Goal: Transaction & Acquisition: Purchase product/service

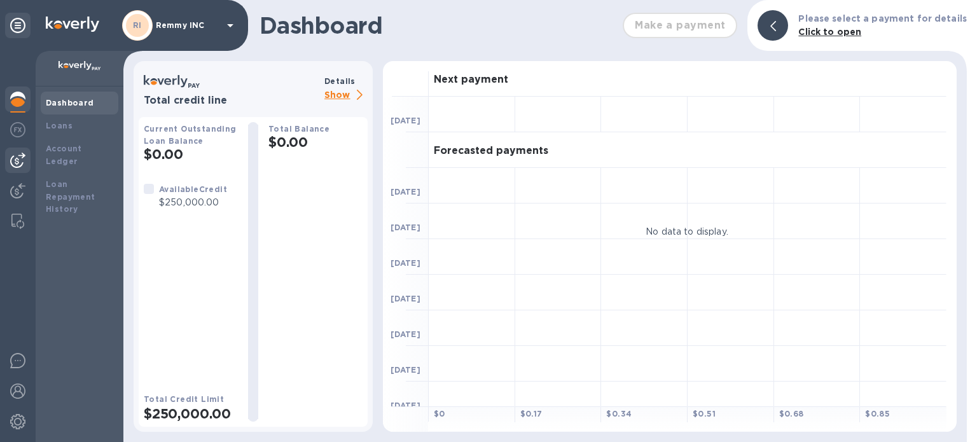
click at [21, 156] on img at bounding box center [17, 160] width 15 height 15
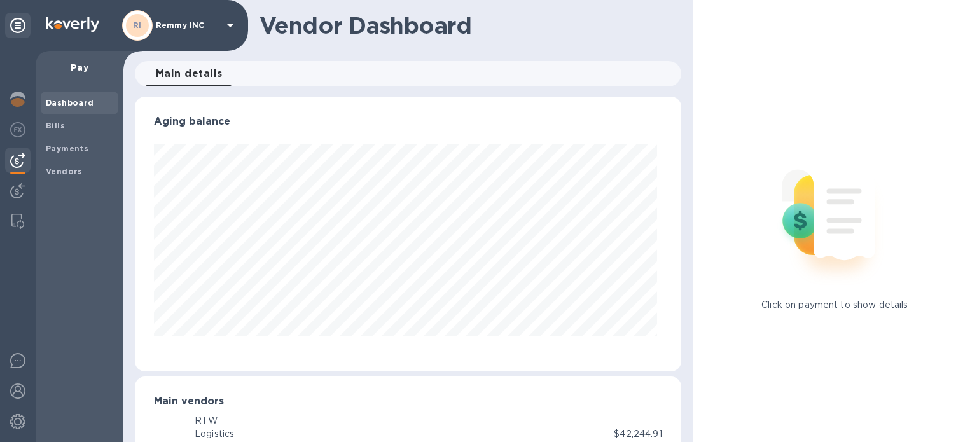
scroll to position [275, 541]
click at [67, 151] on b "Payments" at bounding box center [67, 149] width 43 height 10
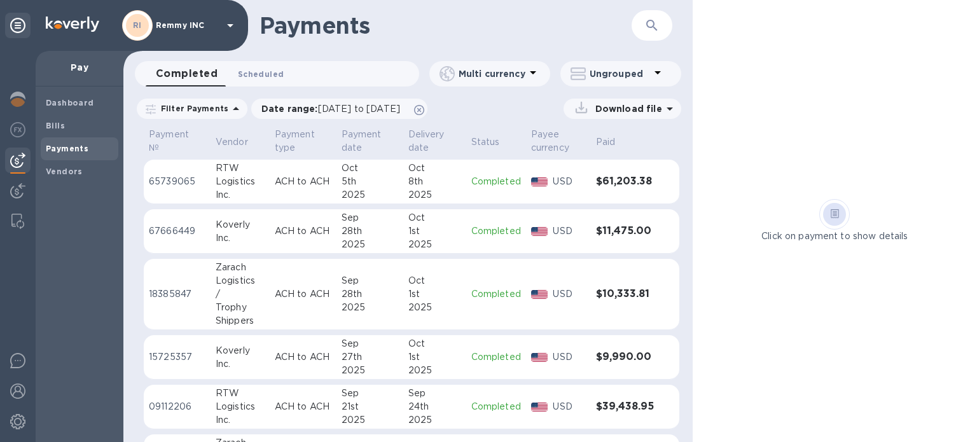
click at [245, 77] on span "Scheduled 0" at bounding box center [261, 73] width 46 height 13
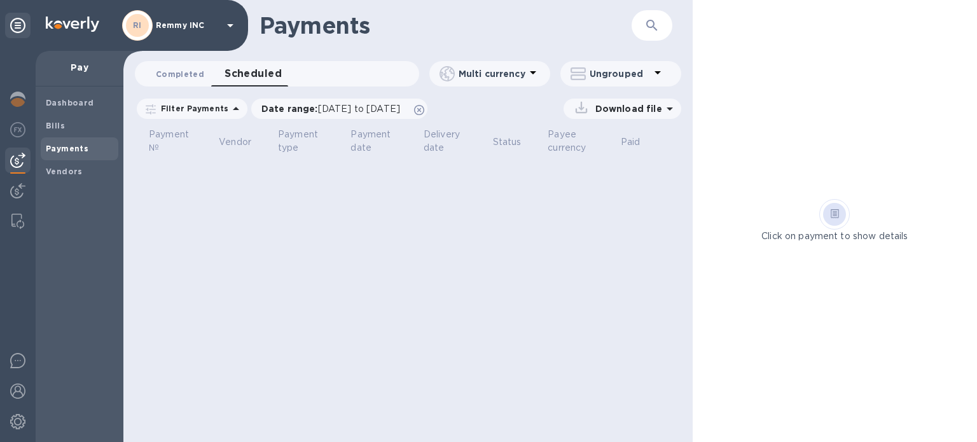
click at [195, 70] on span "Completed 0" at bounding box center [180, 73] width 48 height 13
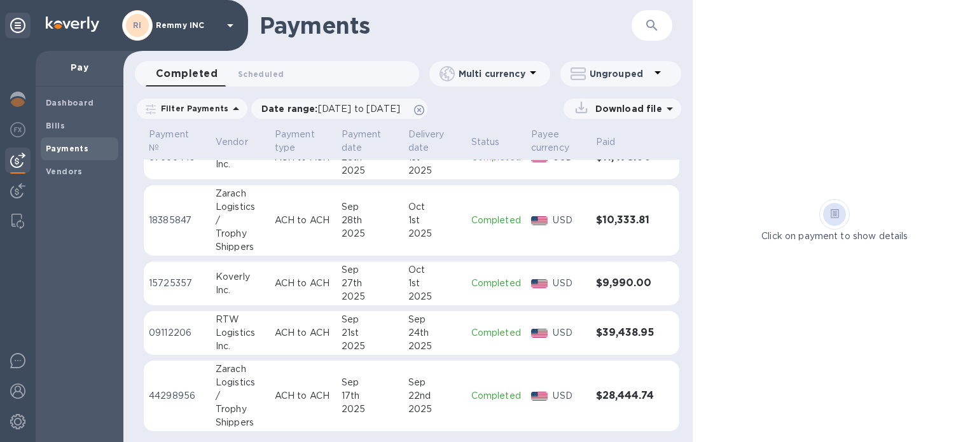
scroll to position [74, 0]
click at [62, 170] on b "Vendors" at bounding box center [64, 172] width 37 height 10
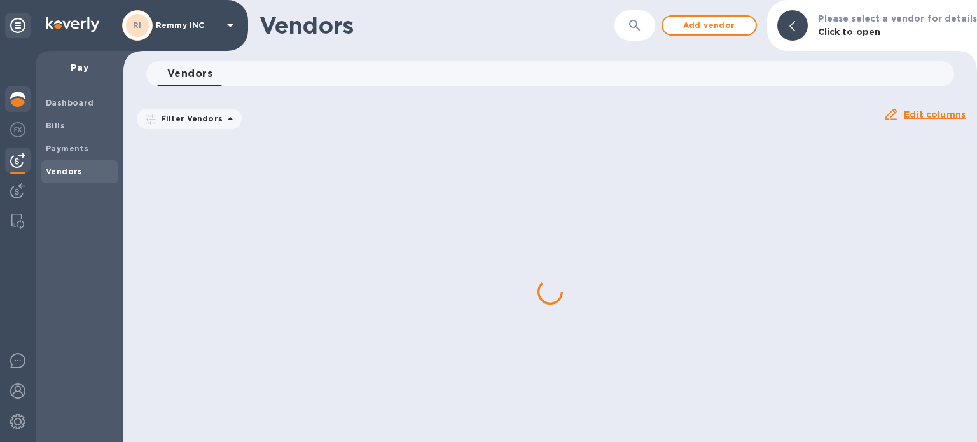
click at [15, 92] on img at bounding box center [17, 99] width 15 height 15
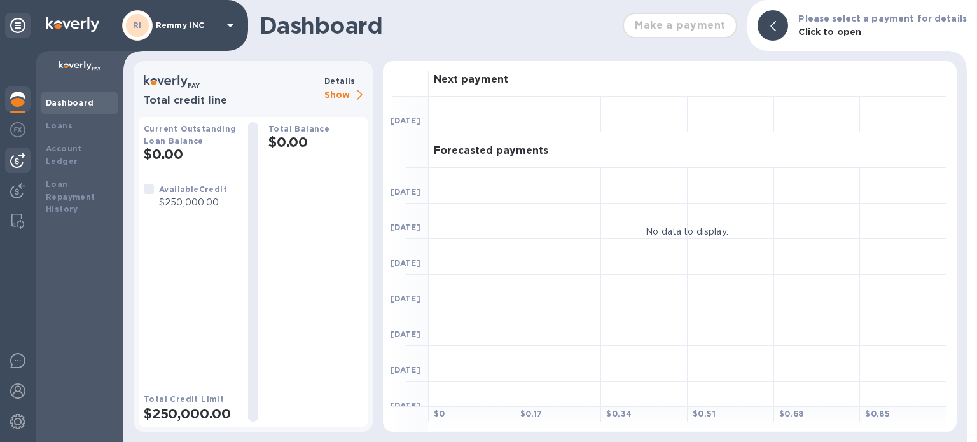
click at [18, 157] on img at bounding box center [17, 160] width 15 height 15
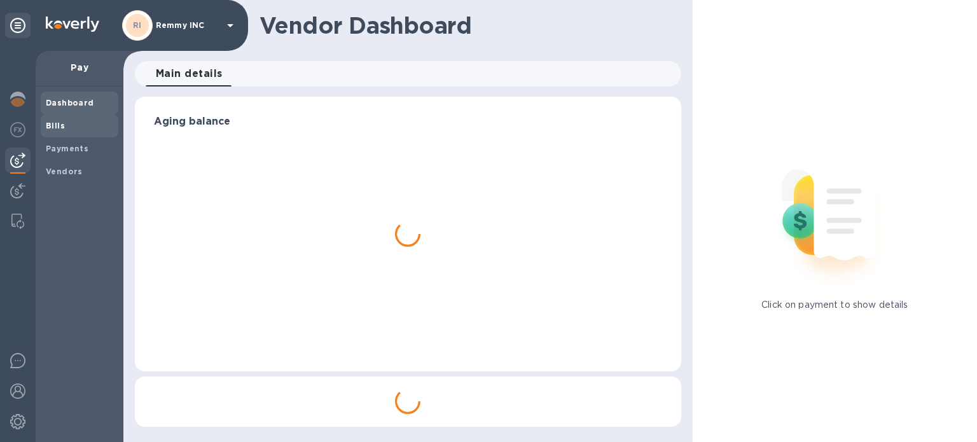
click at [63, 129] on b "Bills" at bounding box center [55, 126] width 19 height 10
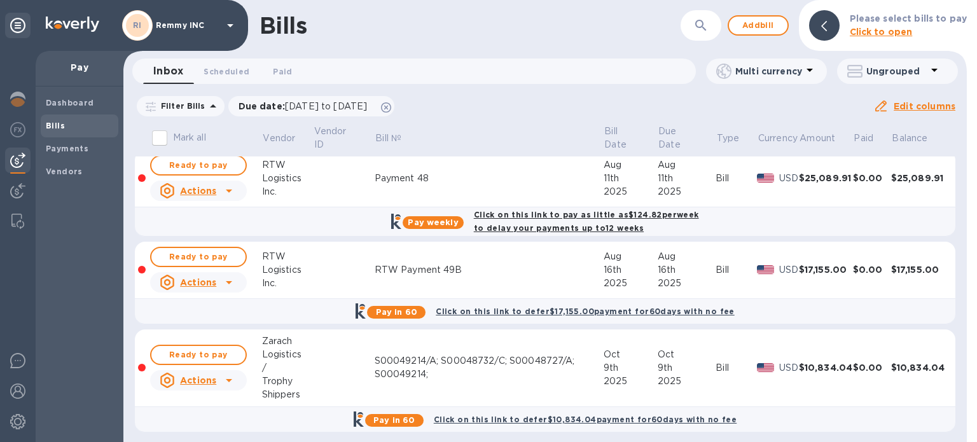
scroll to position [13, 0]
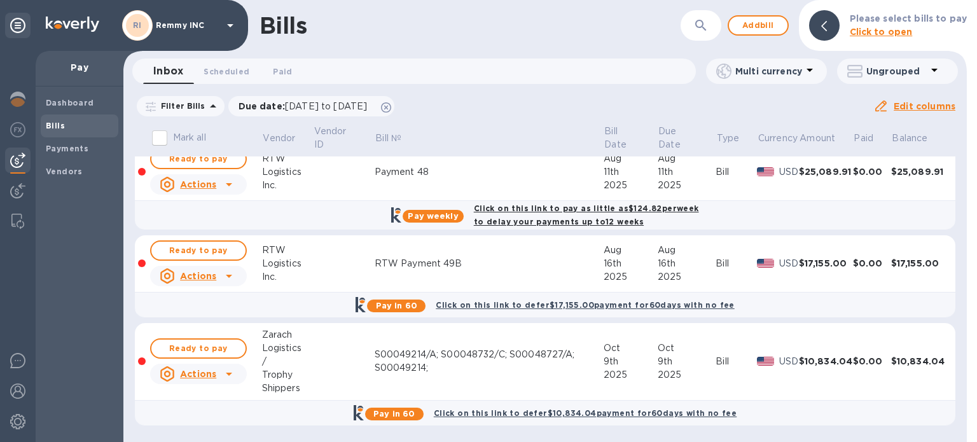
click at [206, 380] on div "Actions" at bounding box center [188, 373] width 57 height 15
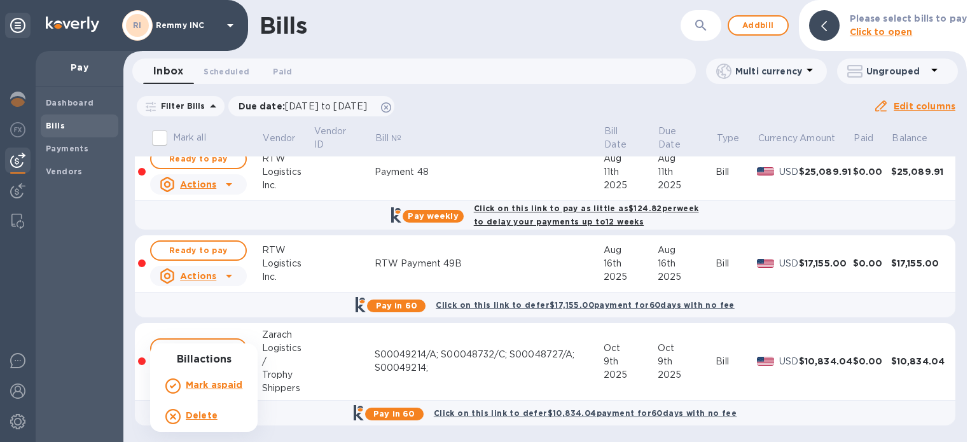
click at [481, 361] on div at bounding box center [488, 221] width 977 height 442
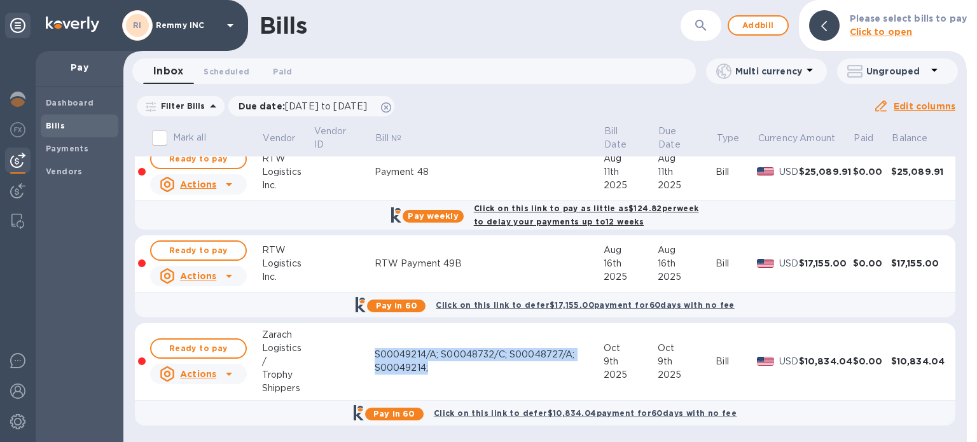
drag, startPoint x: 369, startPoint y: 347, endPoint x: 437, endPoint y: 368, distance: 70.6
click at [437, 368] on tr "Ready to pay Actions Zarach Logistics / Trophy Shippers S00049214/A; S00048732/…" at bounding box center [545, 362] width 820 height 78
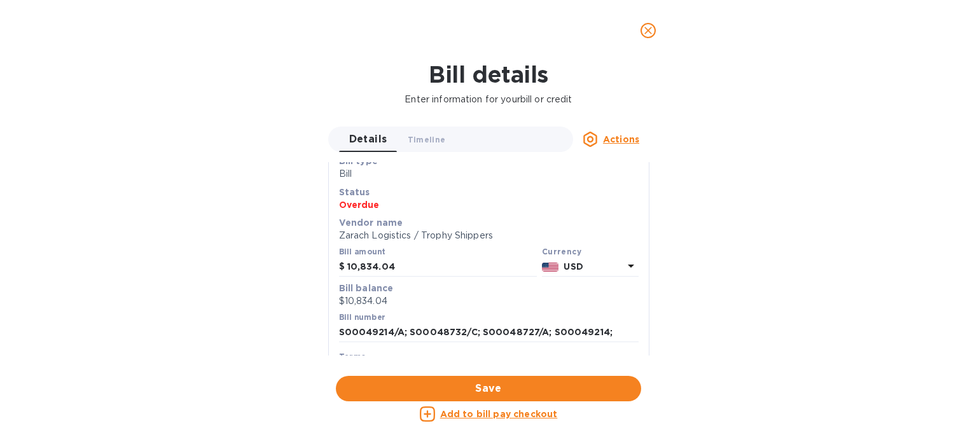
scroll to position [64, 0]
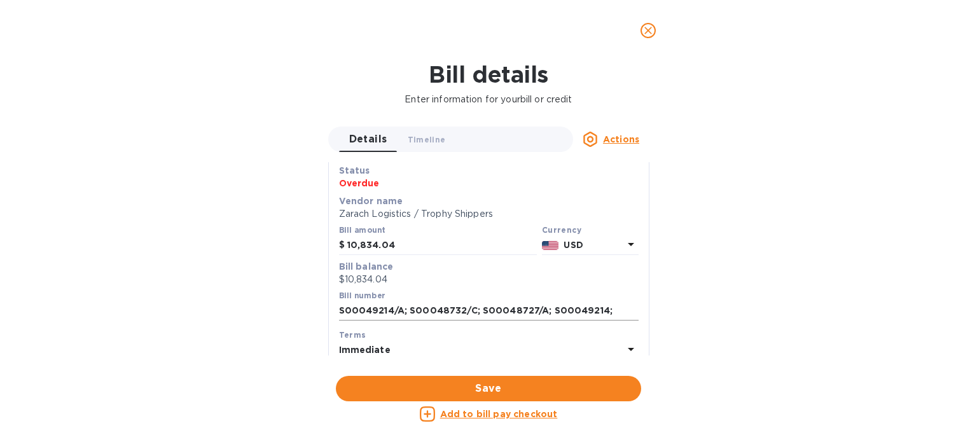
click at [403, 315] on input "S00049214/A; S00048732/C; S00048727/A; S00049214;" at bounding box center [488, 310] width 299 height 19
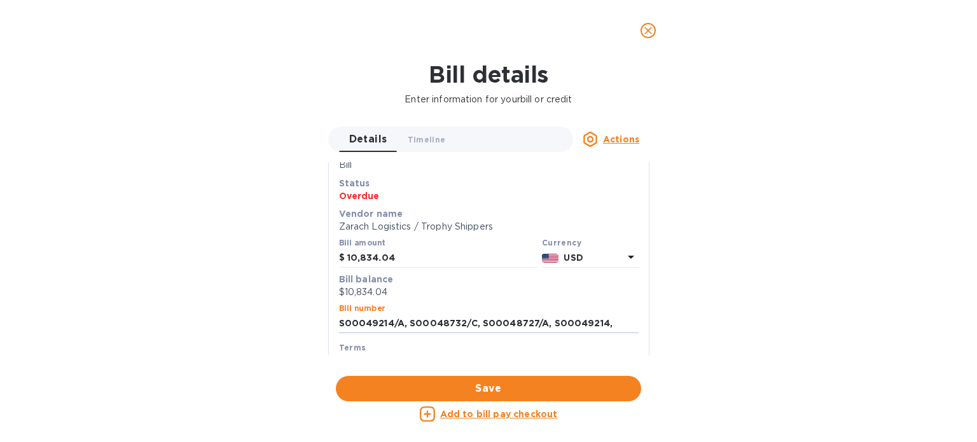
scroll to position [128, 0]
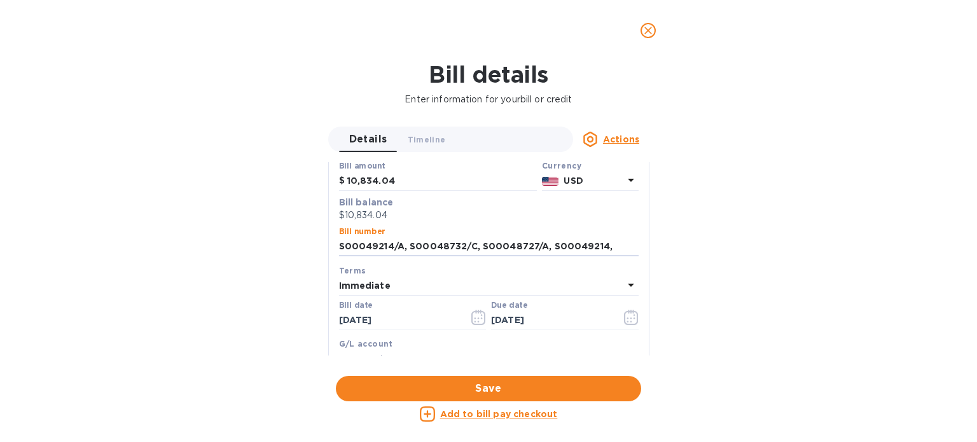
paste input "S00049214/A"
click at [432, 245] on input "S00049214/A, S00048732/C, S00048727/A, S00049214, S00049214/A" at bounding box center [488, 246] width 299 height 19
click at [511, 243] on input "S00049214/A, S00048732/C, S00048727/A, S00049214, S00049214/A" at bounding box center [488, 246] width 299 height 19
paste input "8122/A, S00048732/B, S00049214, S00048727/A, S00048732/C"
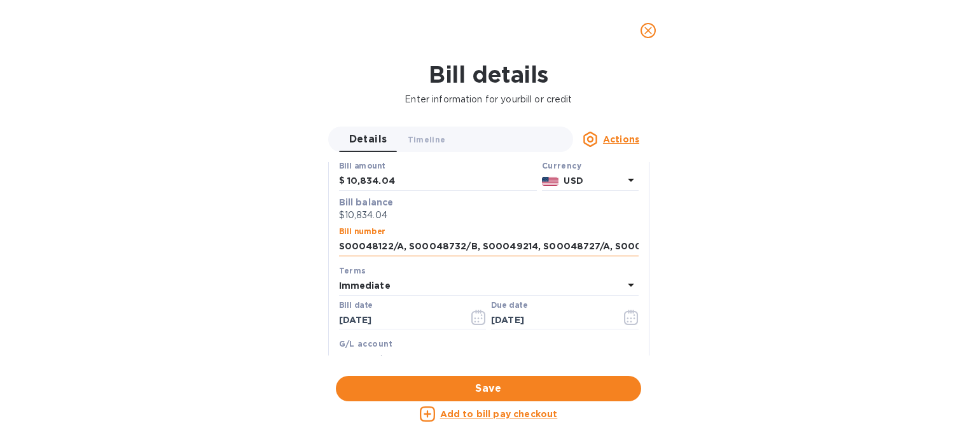
scroll to position [0, 106]
type input "S00048122/A, S00048732/B, S00049214, S00048727/A, S00048732/C, S00049214/A"
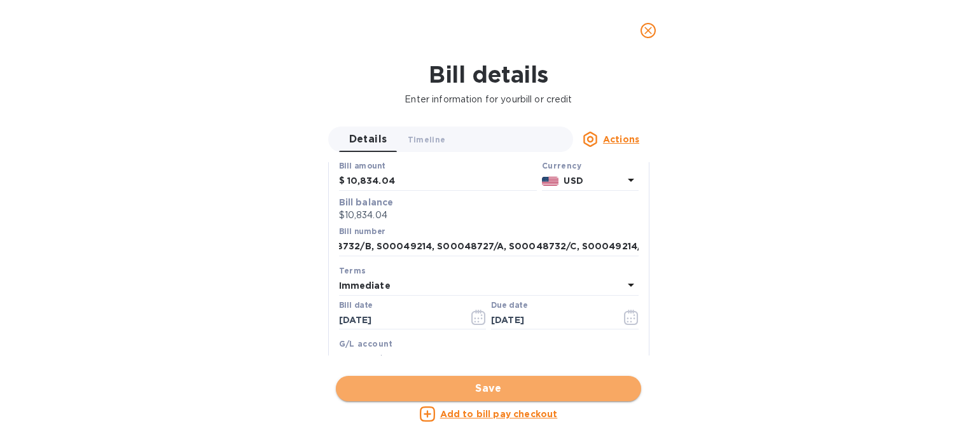
click at [487, 390] on span "Save" at bounding box center [488, 388] width 285 height 15
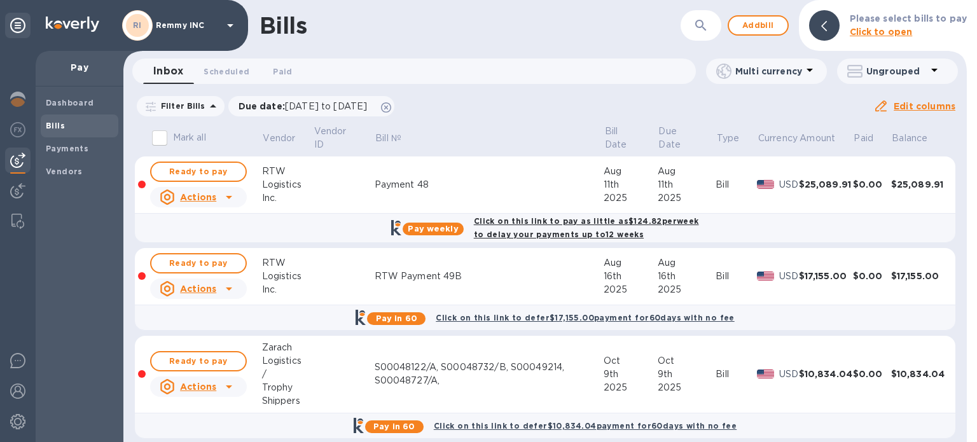
scroll to position [13, 0]
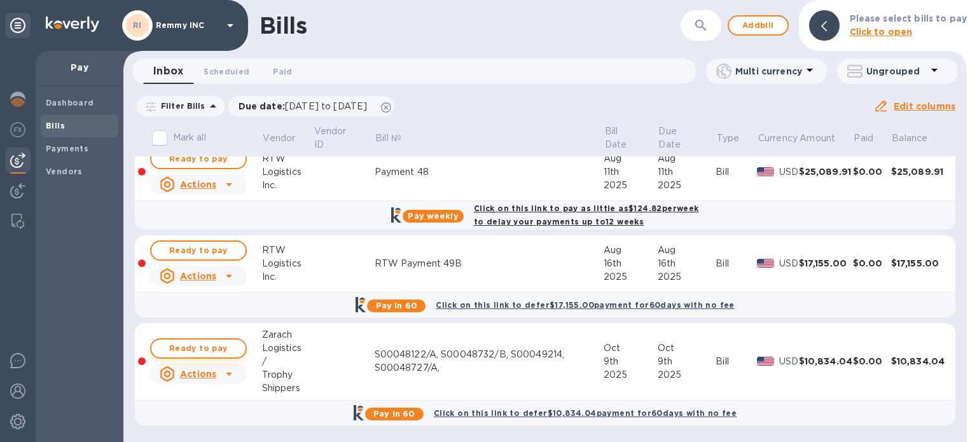
click at [175, 347] on span "Ready to pay" at bounding box center [198, 348] width 74 height 15
click at [203, 354] on span "Ready to pay" at bounding box center [198, 348] width 74 height 15
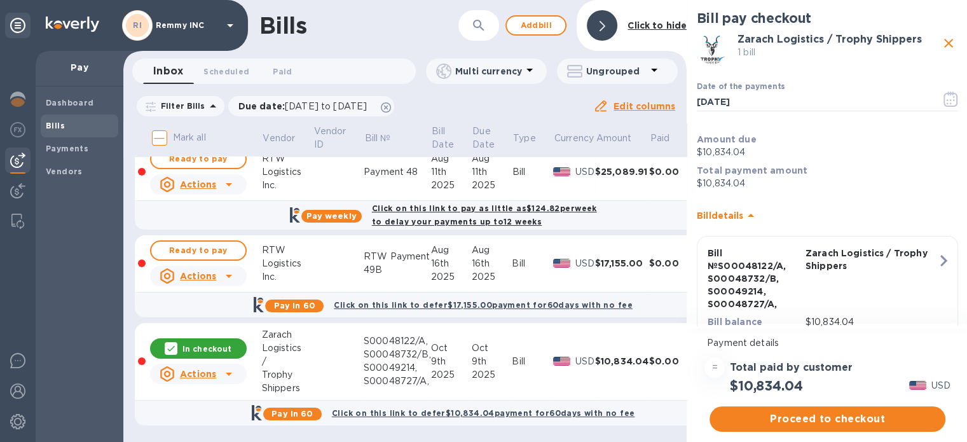
click at [819, 423] on span "Proceed to checkout" at bounding box center [828, 418] width 216 height 15
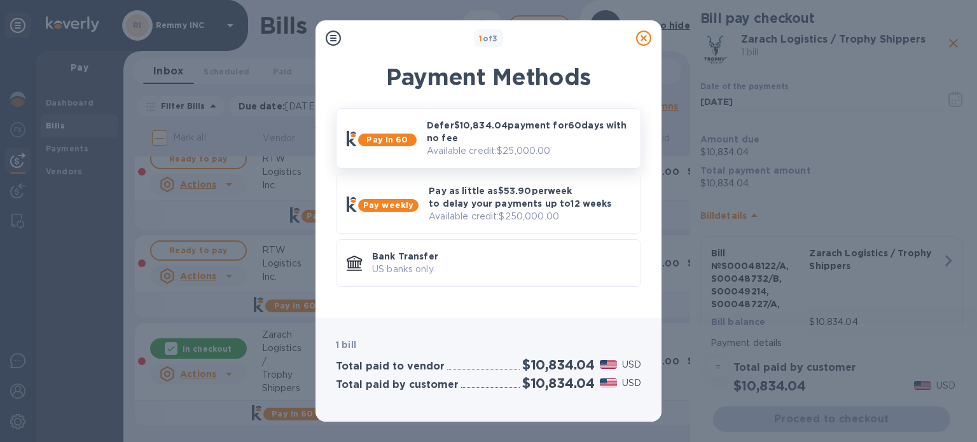
click at [534, 126] on p "Defer $10,834.04 payment for 60 days with no fee" at bounding box center [528, 131] width 203 height 25
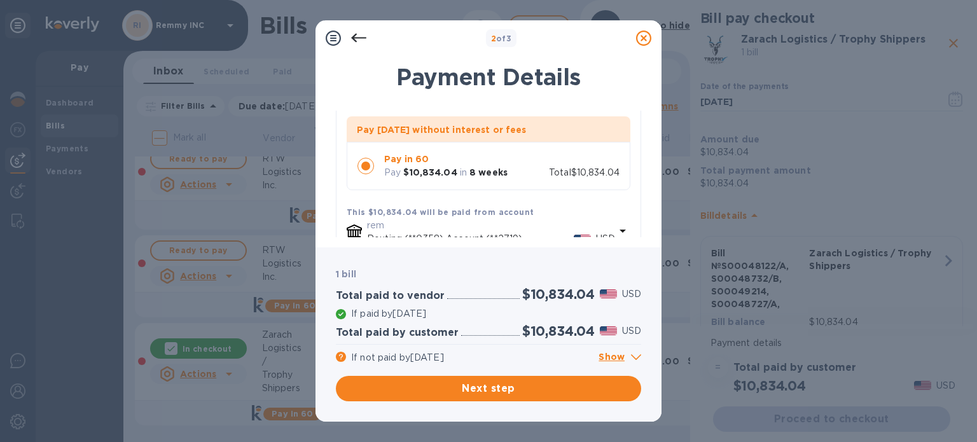
scroll to position [254, 0]
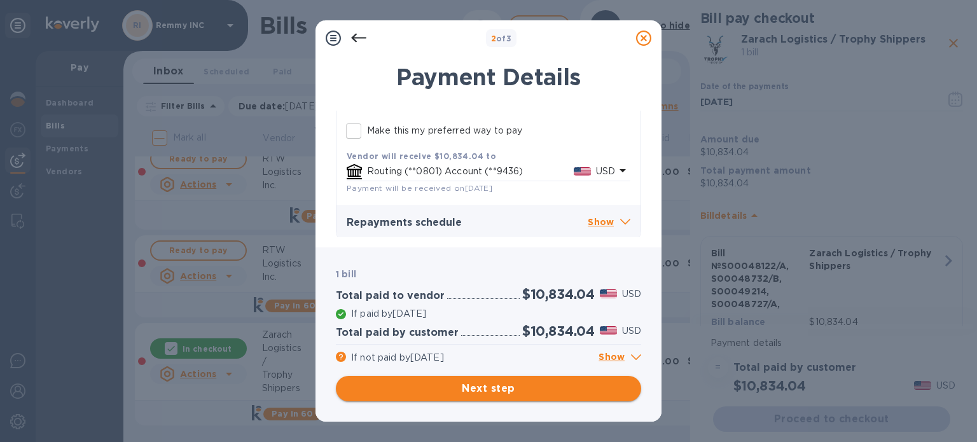
click at [511, 382] on span "Next step" at bounding box center [488, 388] width 285 height 15
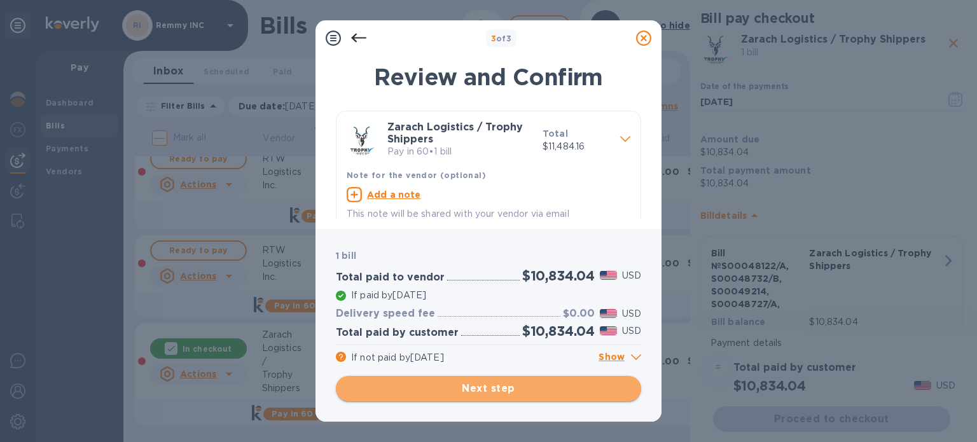
click at [504, 381] on span "Next step" at bounding box center [488, 388] width 285 height 15
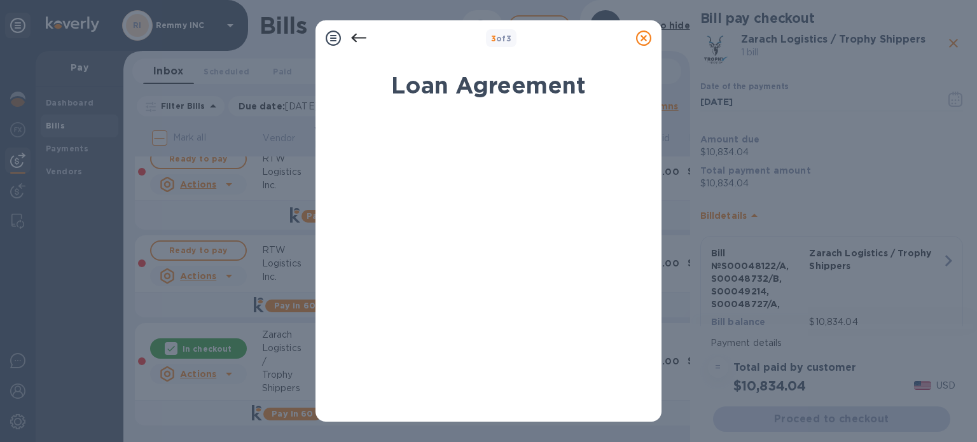
scroll to position [268, 0]
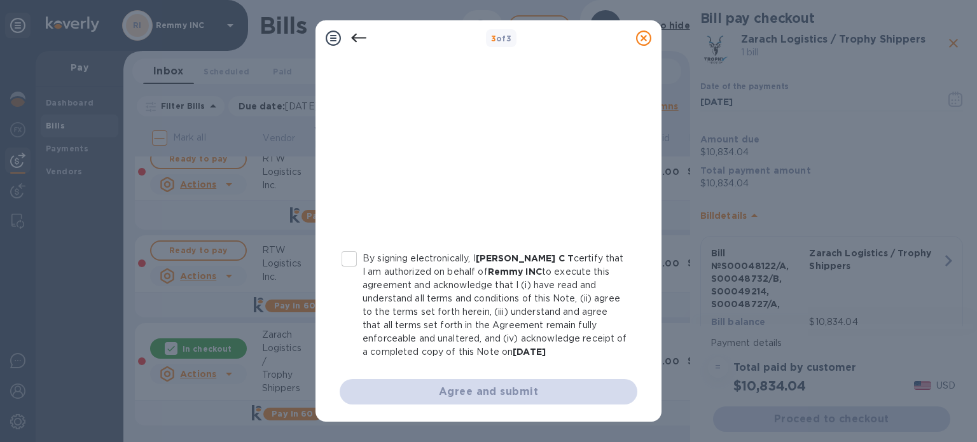
click at [344, 251] on input "By signing electronically, I Harish Kumar C T certify that I am authorized on b…" at bounding box center [349, 258] width 27 height 27
checkbox input "true"
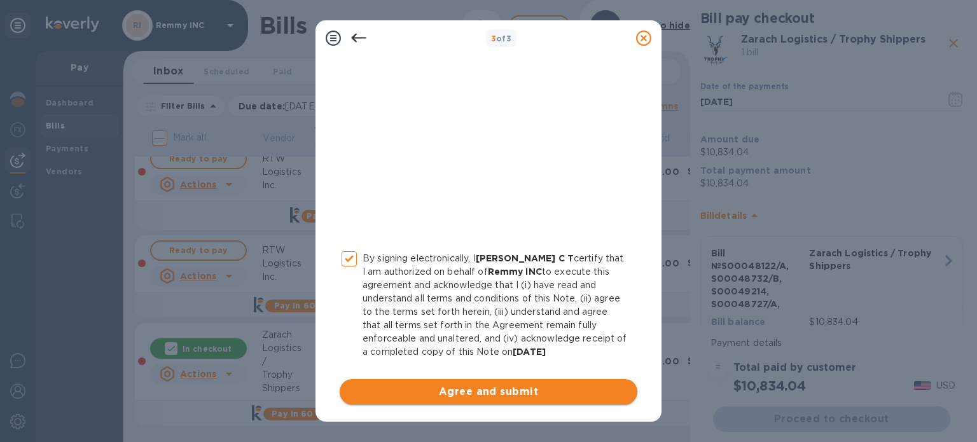
click at [466, 385] on span "Agree and submit" at bounding box center [488, 391] width 277 height 15
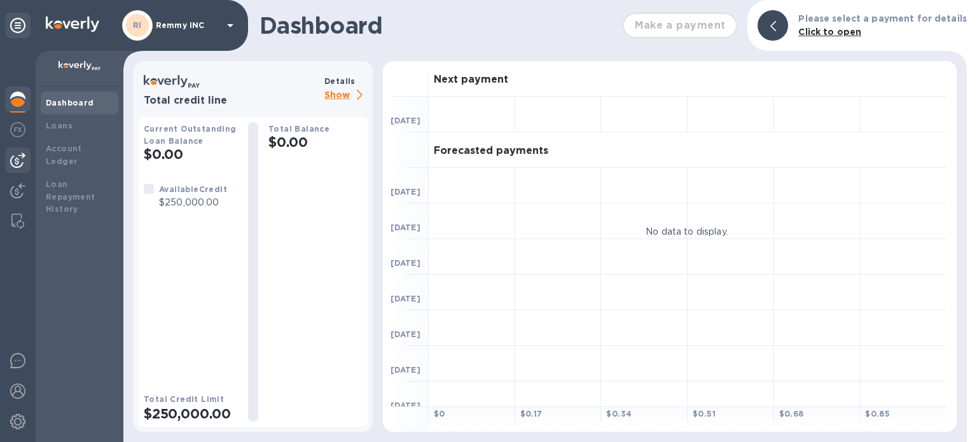
click at [18, 169] on div at bounding box center [17, 160] width 25 height 25
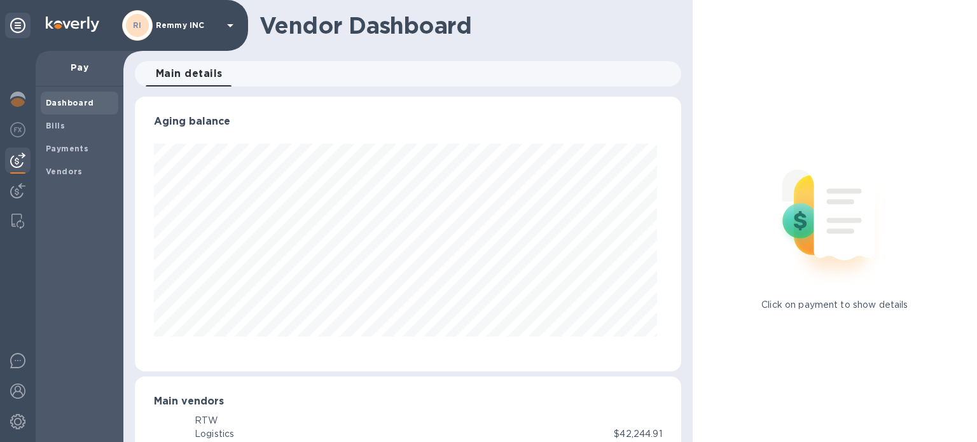
scroll to position [275, 541]
click at [71, 129] on span "Bills" at bounding box center [79, 126] width 67 height 13
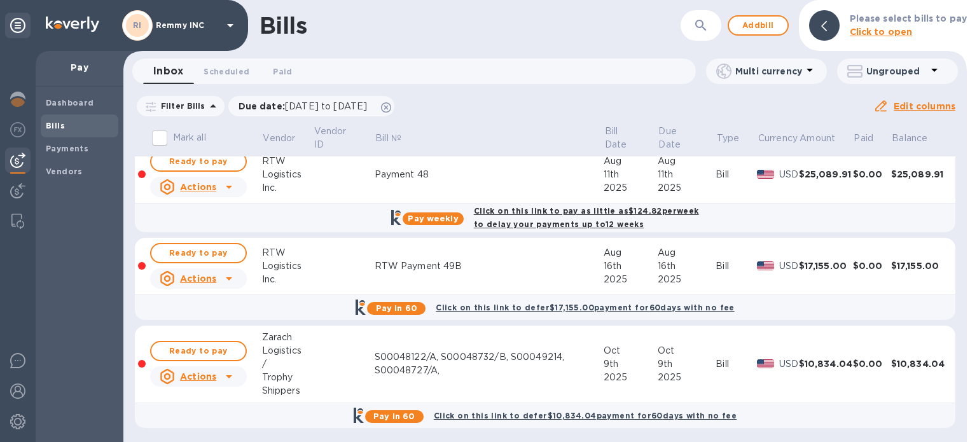
scroll to position [13, 0]
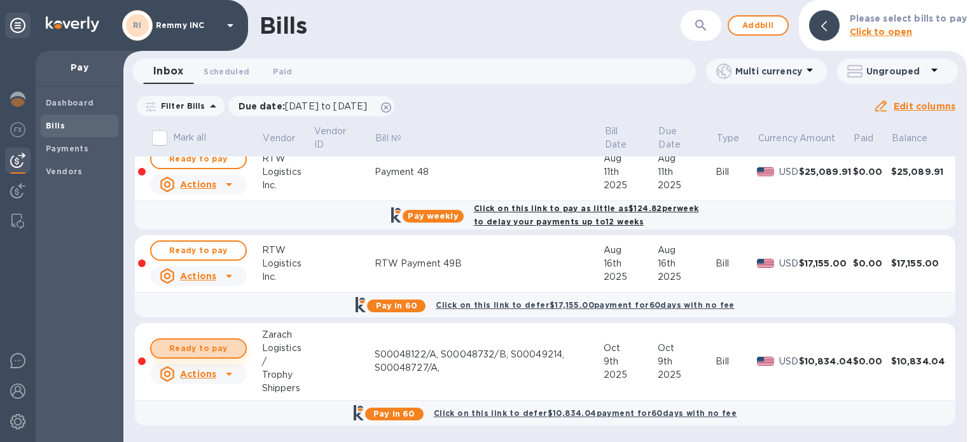
click at [196, 346] on span "Ready to pay" at bounding box center [198, 348] width 74 height 15
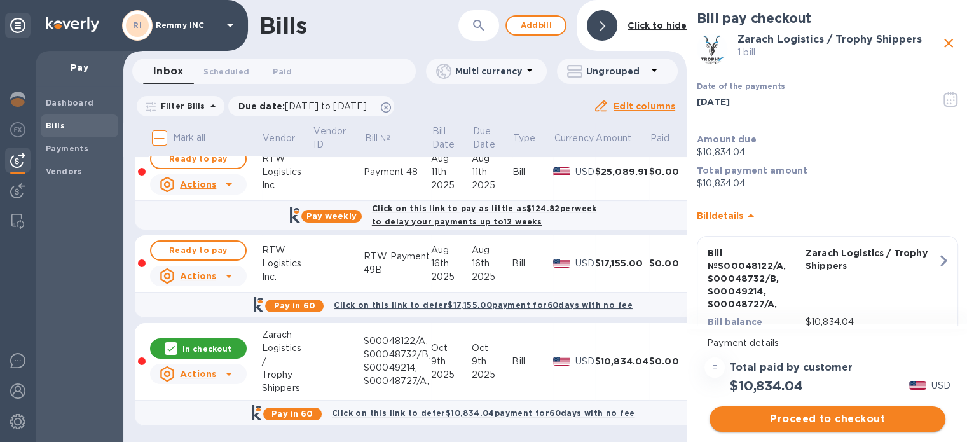
click at [811, 415] on span "Proceed to checkout" at bounding box center [828, 418] width 216 height 15
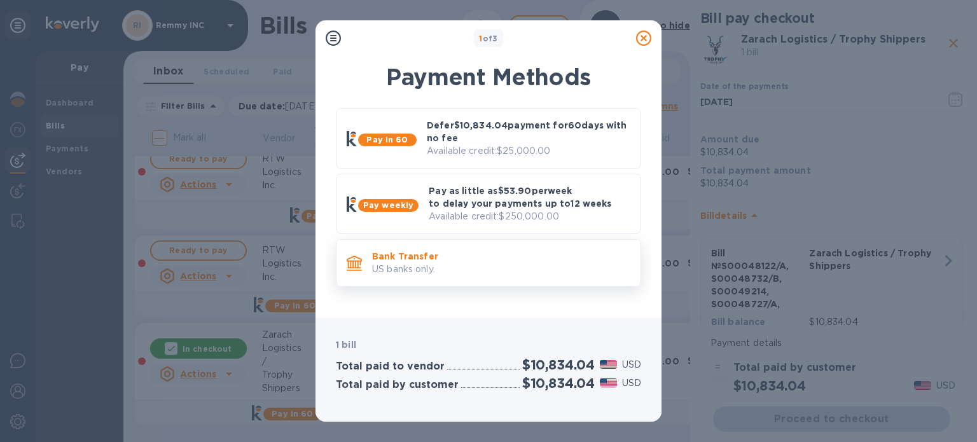
click at [449, 252] on p "Bank Transfer" at bounding box center [501, 256] width 258 height 13
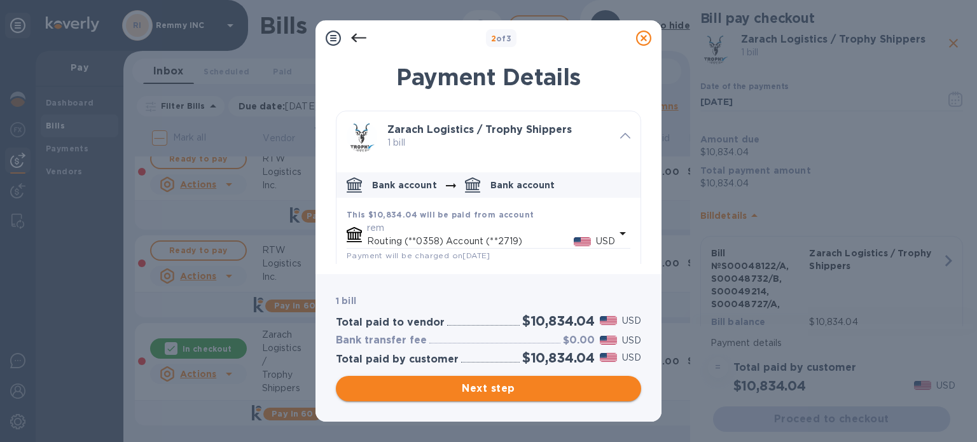
click at [489, 392] on span "Next step" at bounding box center [488, 388] width 285 height 15
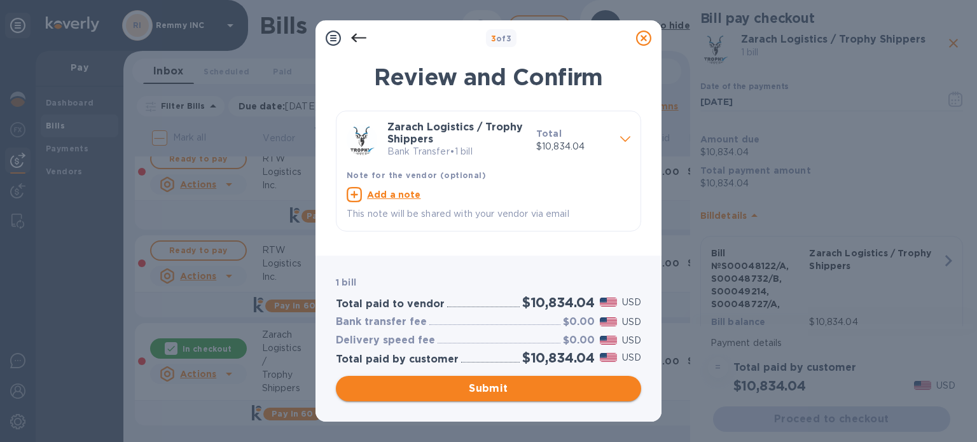
click at [489, 392] on span "Submit" at bounding box center [488, 388] width 285 height 15
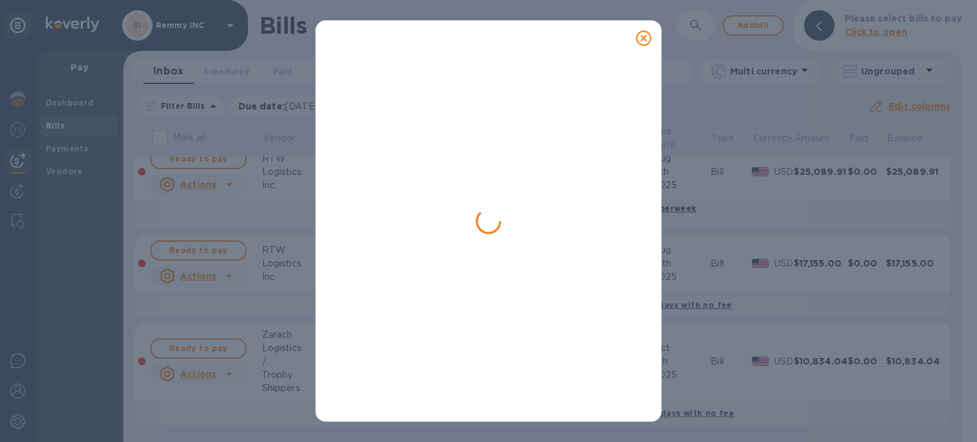
click at [643, 39] on icon at bounding box center [643, 38] width 15 height 15
